Goal: Information Seeking & Learning: Learn about a topic

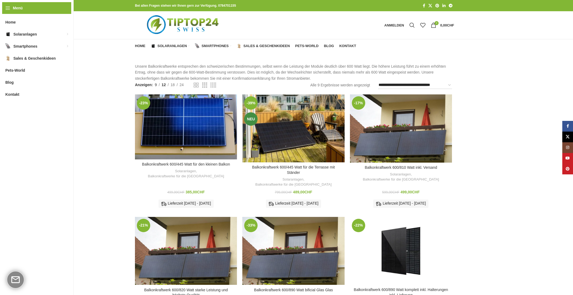
click at [157, 85] on span "9" at bounding box center [156, 85] width 2 height 4
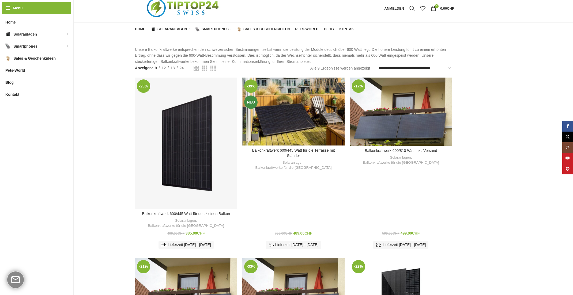
scroll to position [26, 0]
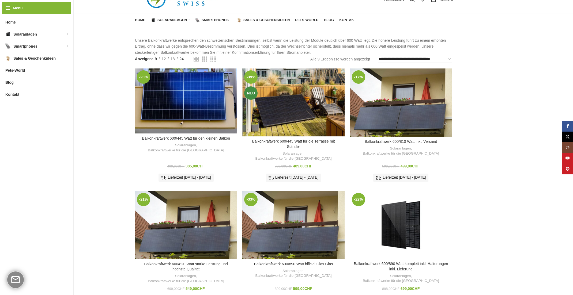
click at [183, 60] on span "24" at bounding box center [182, 59] width 4 height 4
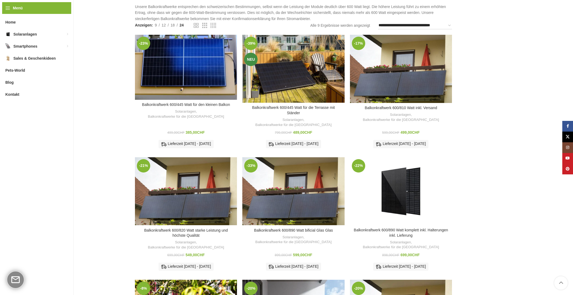
scroll to position [63, 0]
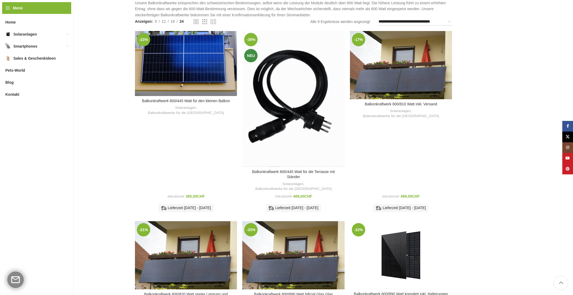
click at [270, 69] on div "Balkonkraftwerk 600/445 Watt für die Terrasse mit Ständer" at bounding box center [274, 99] width 13 height 136
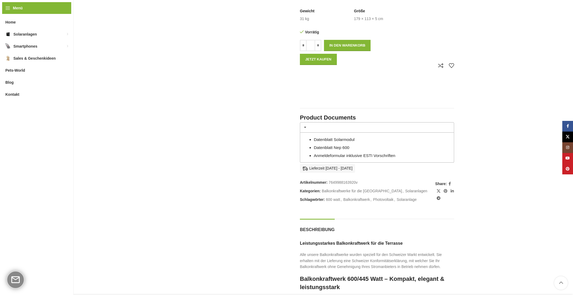
scroll to position [382, 0]
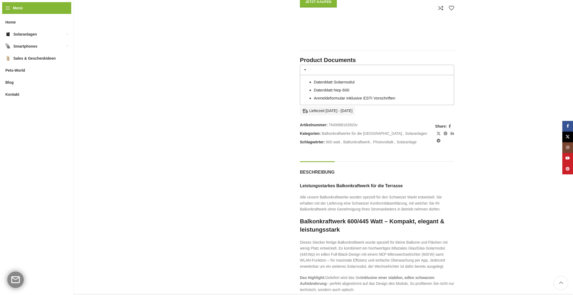
click at [337, 83] on link "Datenblatt Solarmodul" at bounding box center [334, 82] width 41 height 5
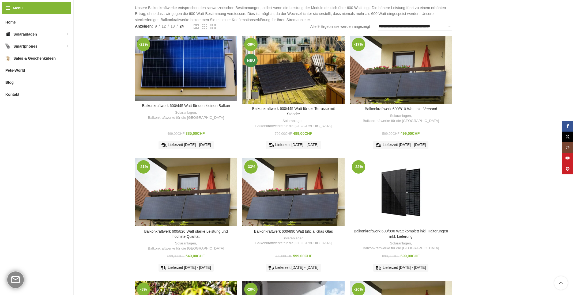
scroll to position [55, 0]
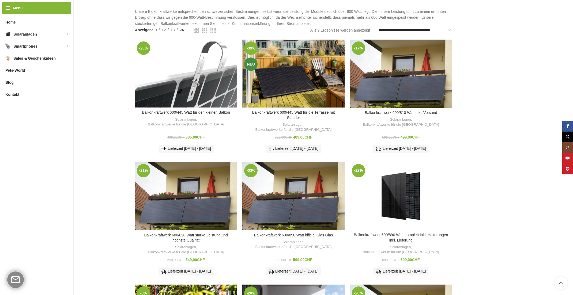
click at [196, 75] on div "Balkonkraftwerk 600/445 Watt für den kleinen Balkon" at bounding box center [192, 74] width 13 height 68
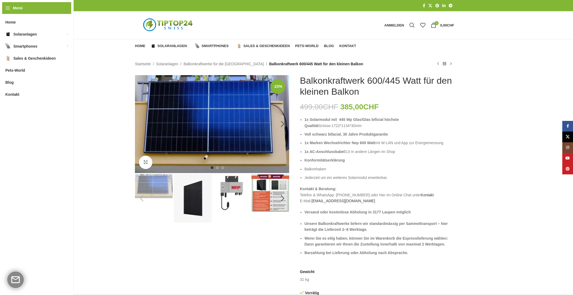
click at [214, 118] on img "1 / 8" at bounding box center [212, 124] width 154 height 98
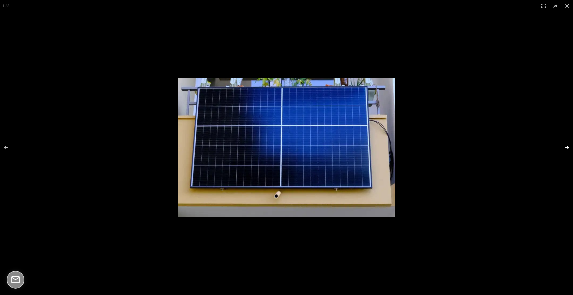
click at [564, 147] on button at bounding box center [563, 147] width 19 height 27
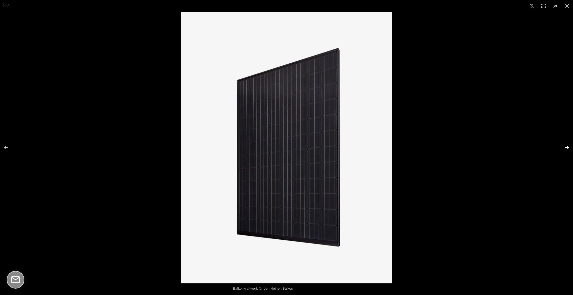
click at [564, 147] on button at bounding box center [563, 147] width 19 height 27
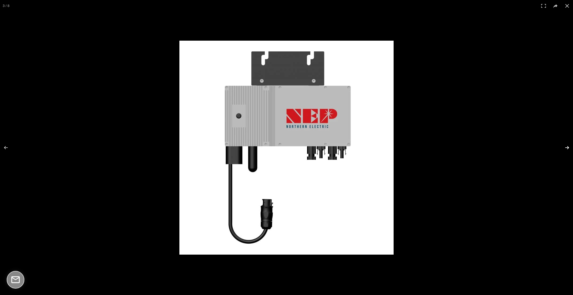
click at [564, 147] on button at bounding box center [563, 147] width 19 height 27
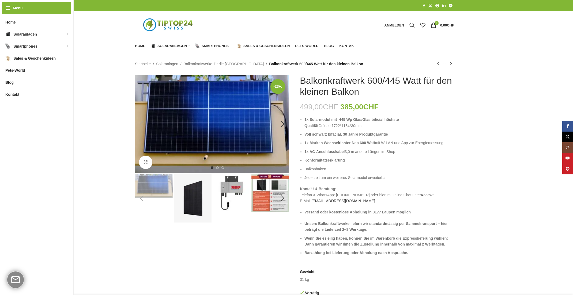
scroll to position [1, 0]
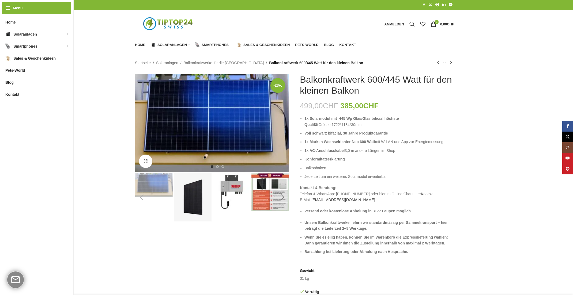
click at [282, 197] on div "Next slide" at bounding box center [282, 197] width 13 height 13
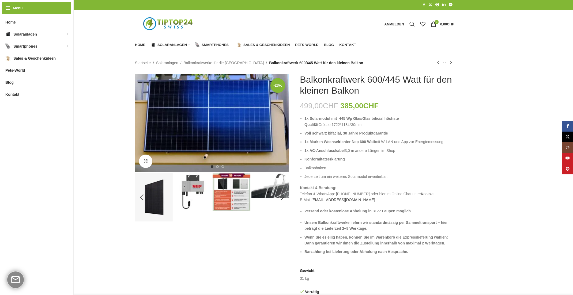
click at [274, 185] on img "5 / 8" at bounding box center [270, 185] width 38 height 25
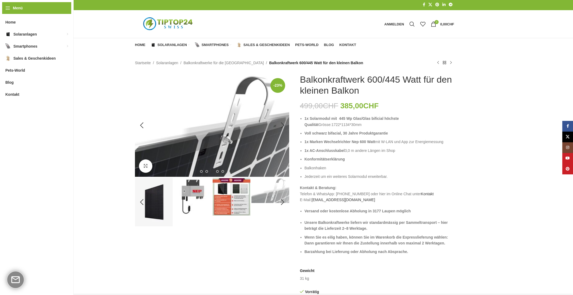
click at [226, 116] on img "5 / 8" at bounding box center [212, 125] width 154 height 103
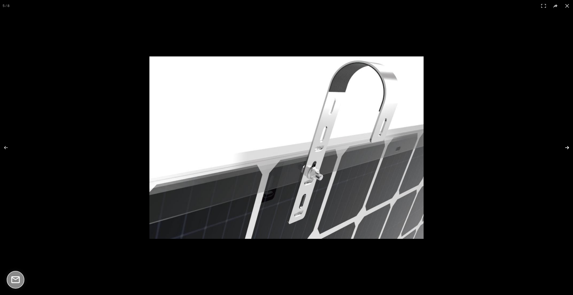
click at [565, 147] on button at bounding box center [563, 147] width 19 height 27
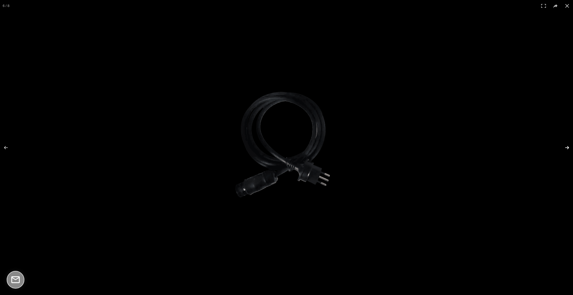
click at [565, 147] on button at bounding box center [563, 147] width 19 height 27
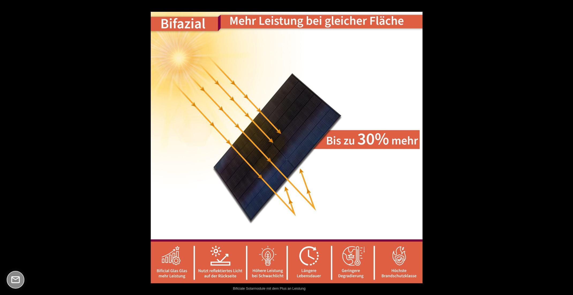
click at [565, 147] on button at bounding box center [563, 147] width 19 height 27
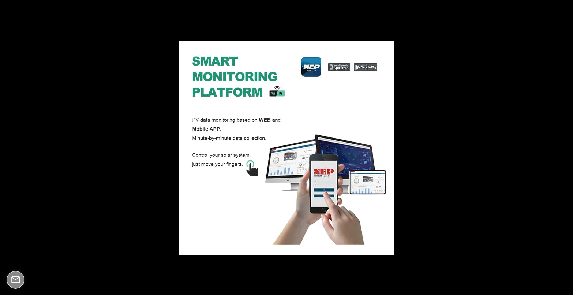
click at [565, 147] on button at bounding box center [563, 147] width 19 height 27
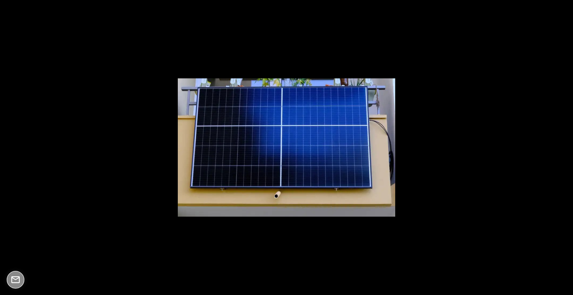
click at [565, 147] on button at bounding box center [563, 147] width 19 height 27
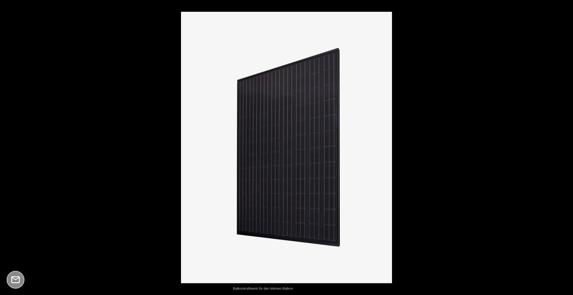
click at [565, 147] on button at bounding box center [563, 147] width 19 height 27
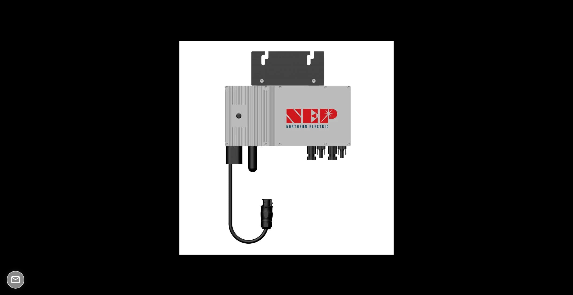
click at [565, 147] on button at bounding box center [563, 147] width 19 height 27
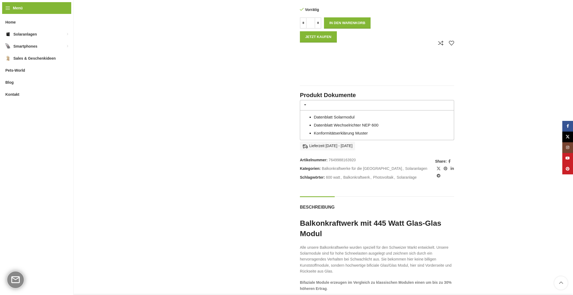
scroll to position [326, 0]
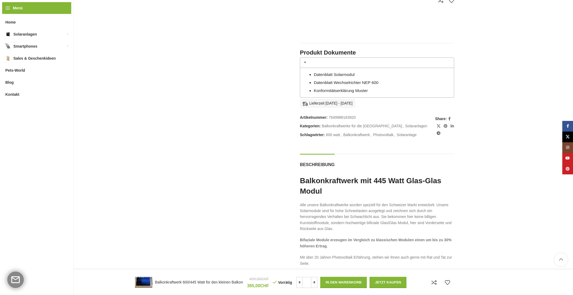
click at [351, 83] on link "Datenblatt Wechselrichter NEP 600" at bounding box center [346, 82] width 65 height 5
